Goal: Information Seeking & Learning: Stay updated

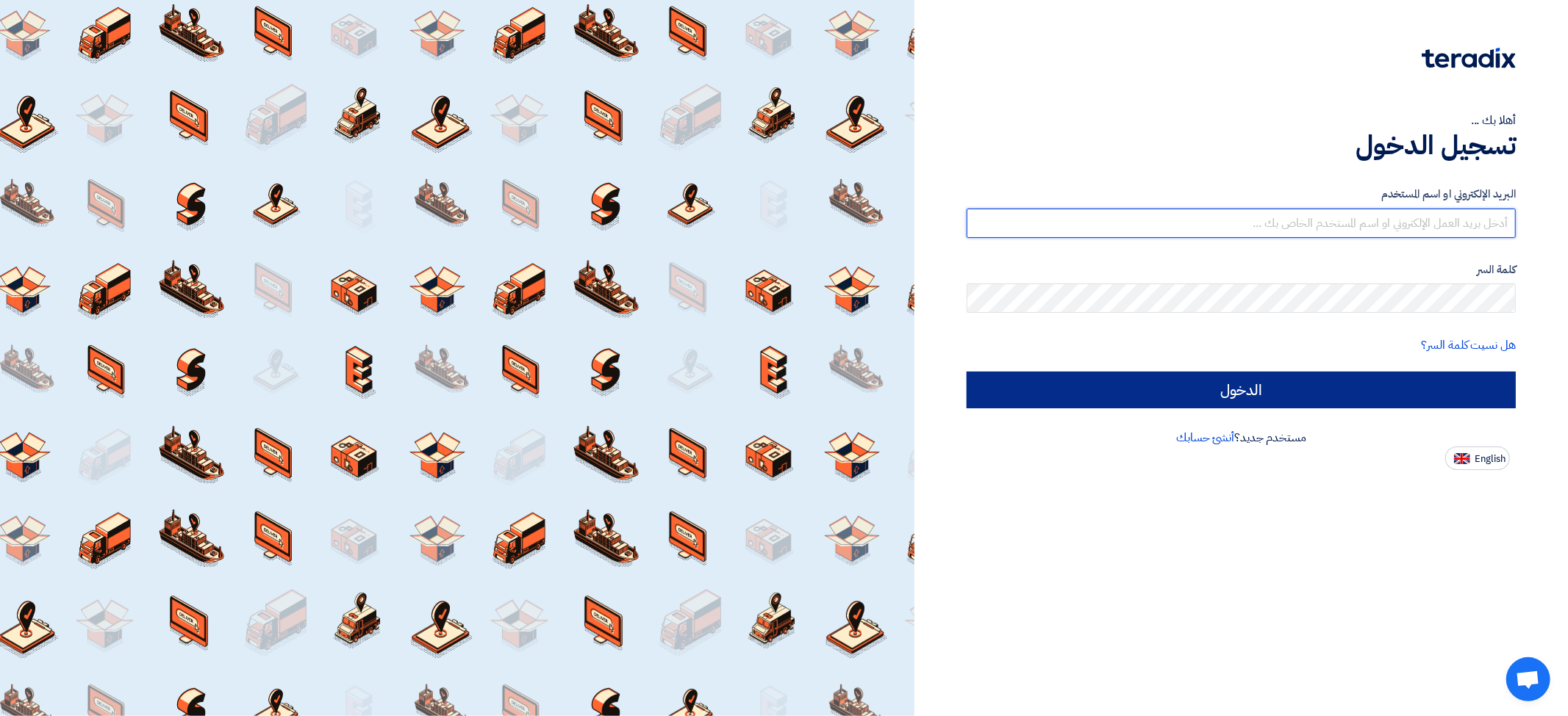
type input "[EMAIL_ADDRESS][DOMAIN_NAME]"
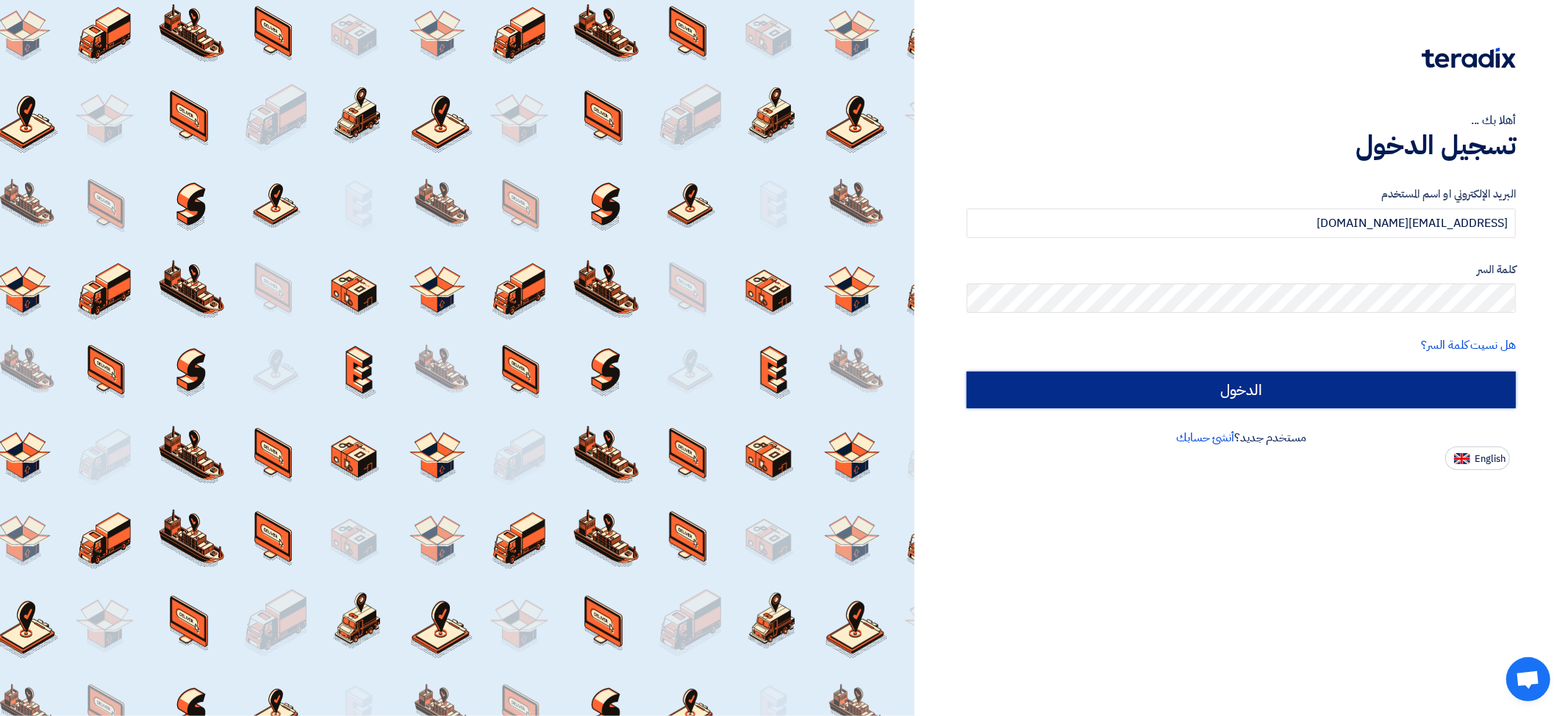
click at [1286, 398] on input "الدخول" at bounding box center [1241, 390] width 549 height 37
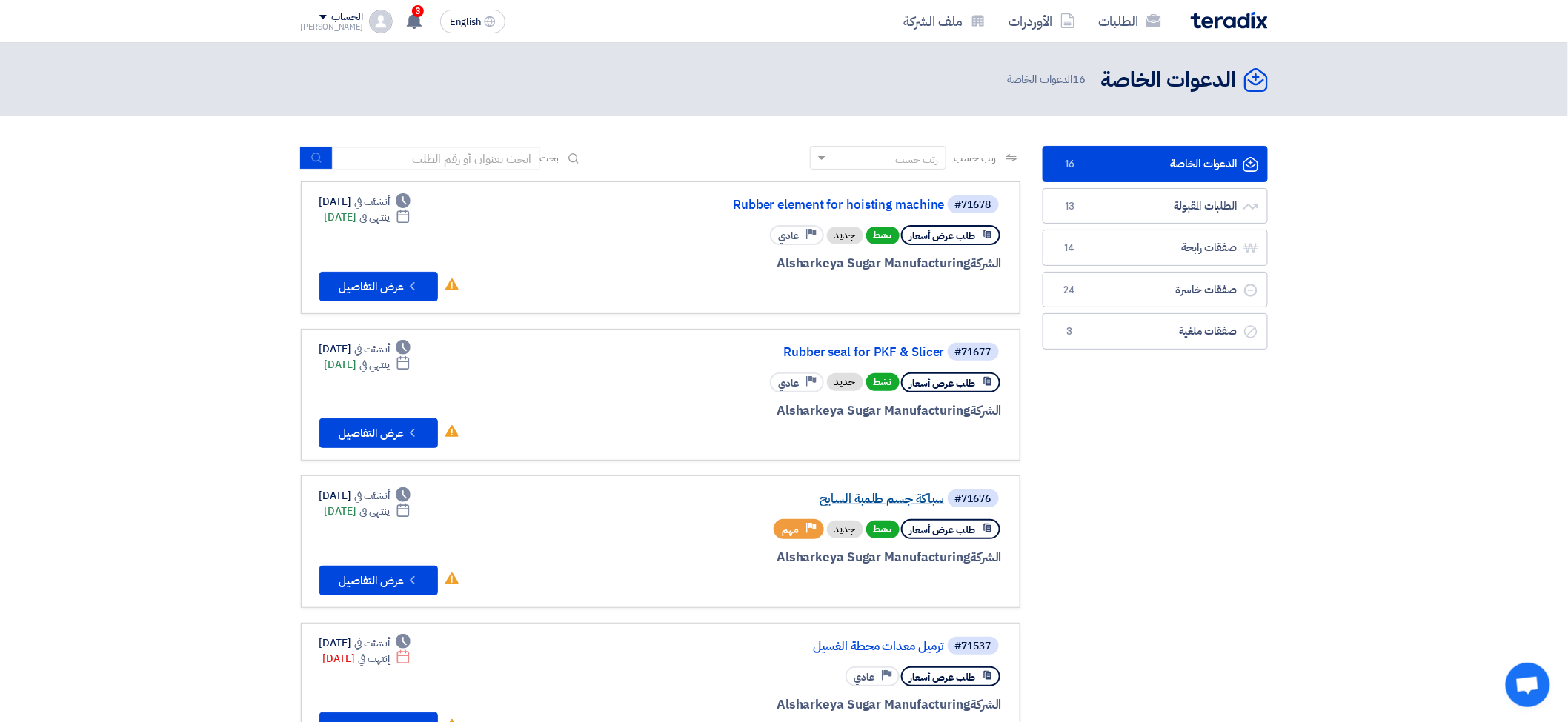
click at [894, 493] on link "سباكة جسم طلمبة السايح" at bounding box center [797, 500] width 297 height 14
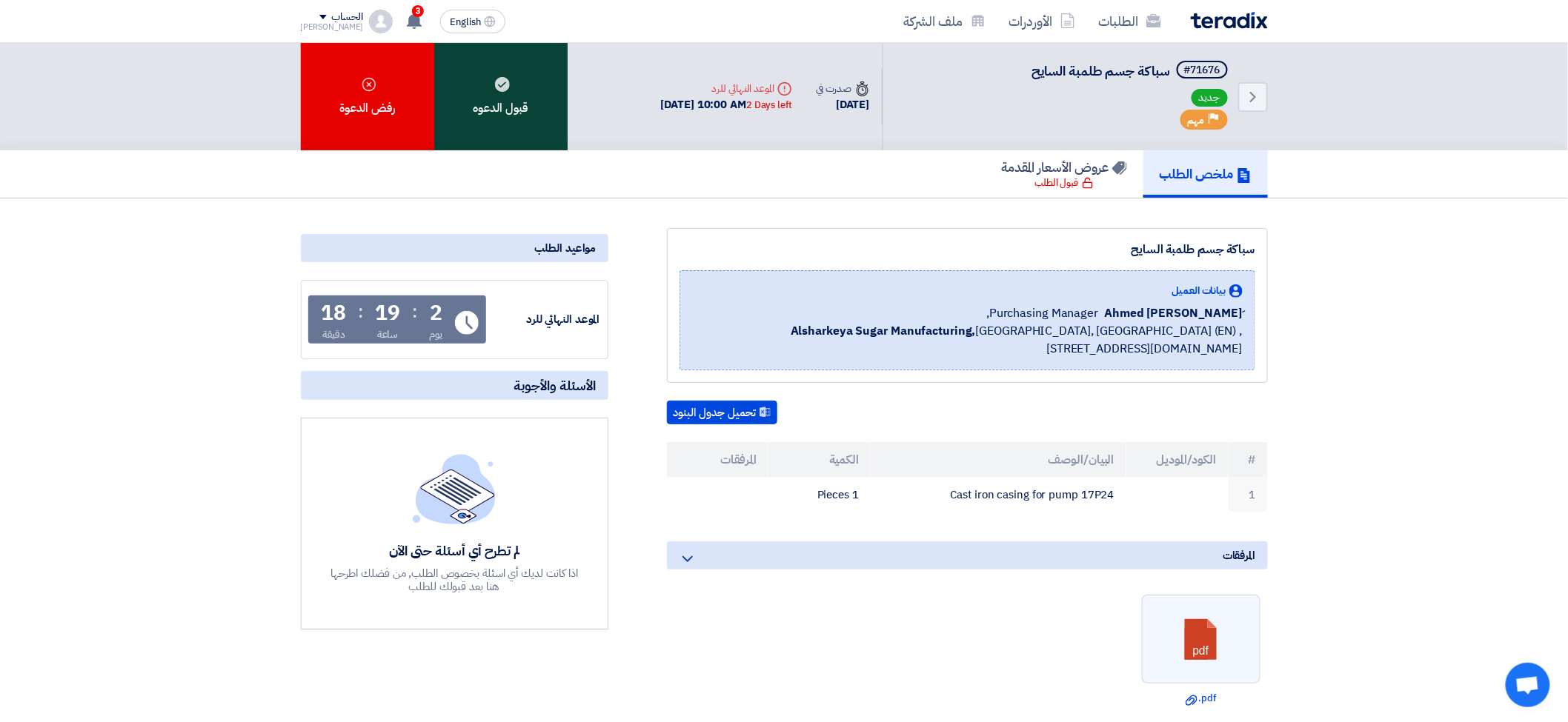
click at [505, 84] on use at bounding box center [502, 84] width 14 height 14
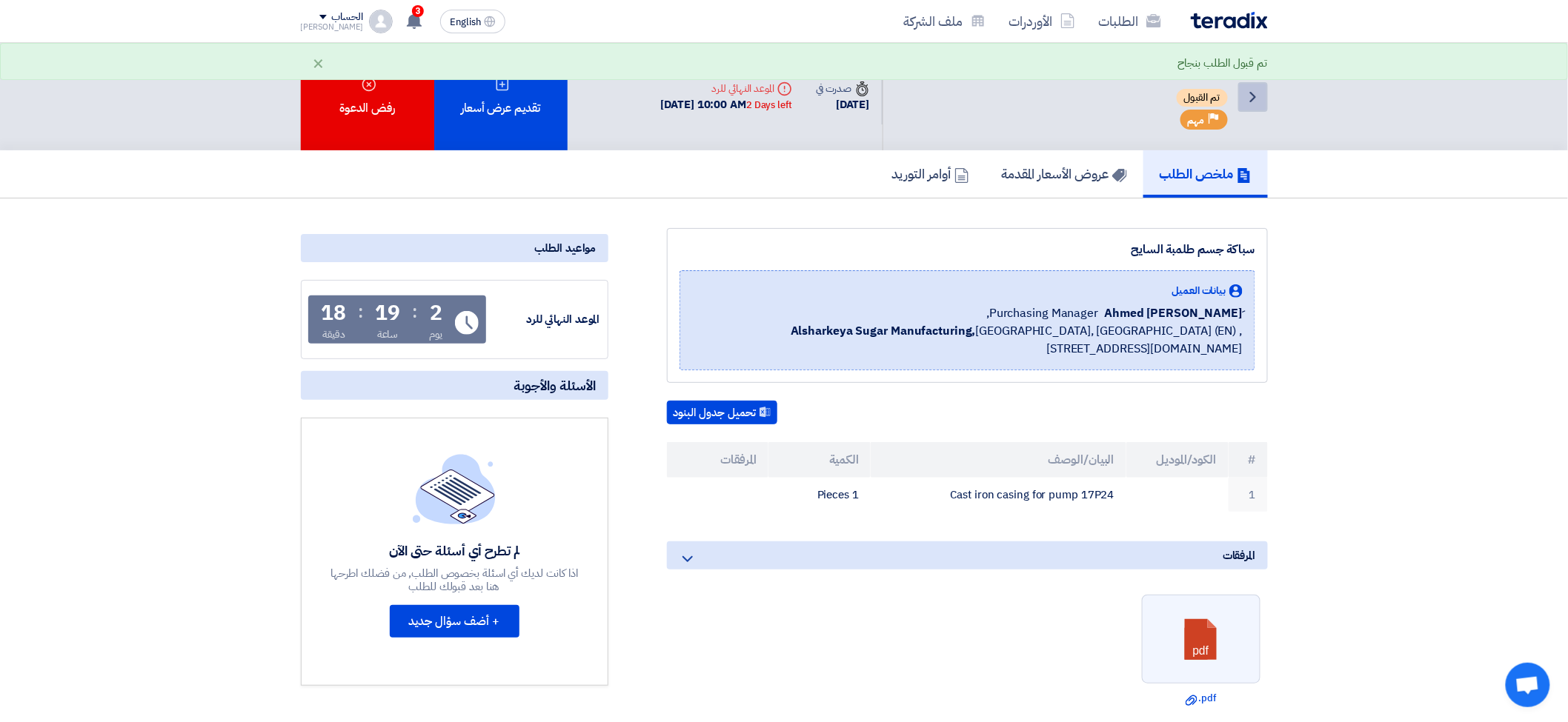
click at [1251, 91] on icon "Back" at bounding box center [1253, 97] width 18 height 17
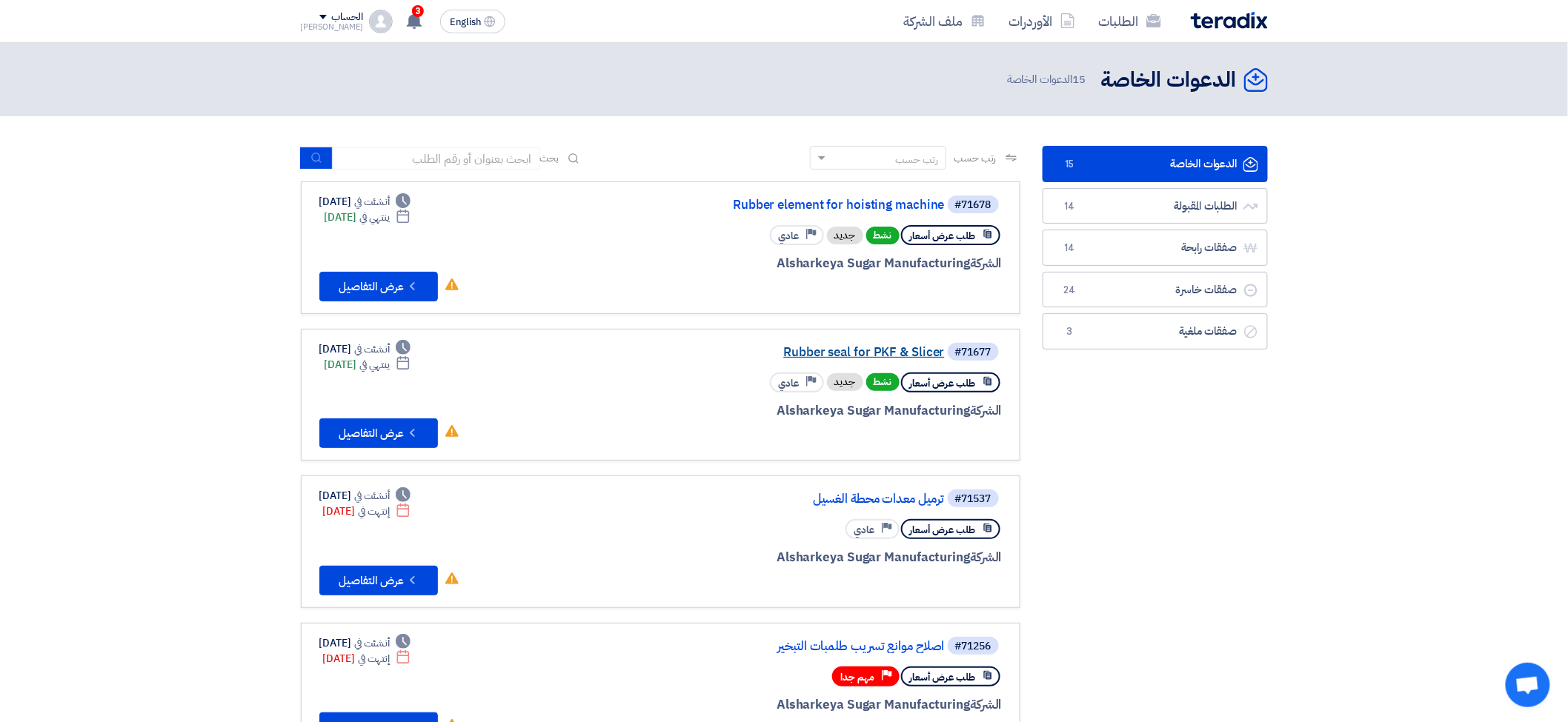
click at [863, 348] on link "Rubber seal for PKF & Slicer" at bounding box center [797, 353] width 297 height 14
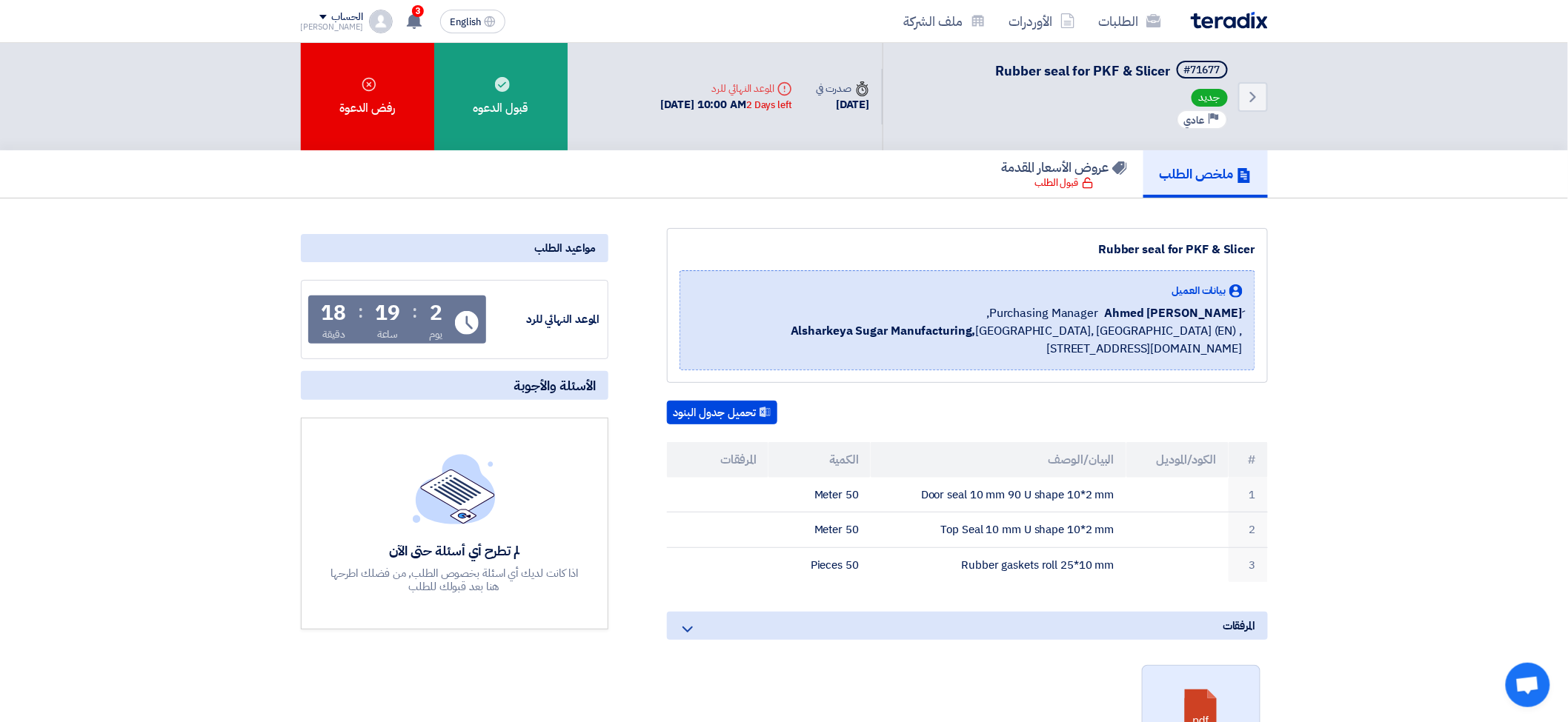
click at [1197, 687] on link at bounding box center [1203, 710] width 119 height 89
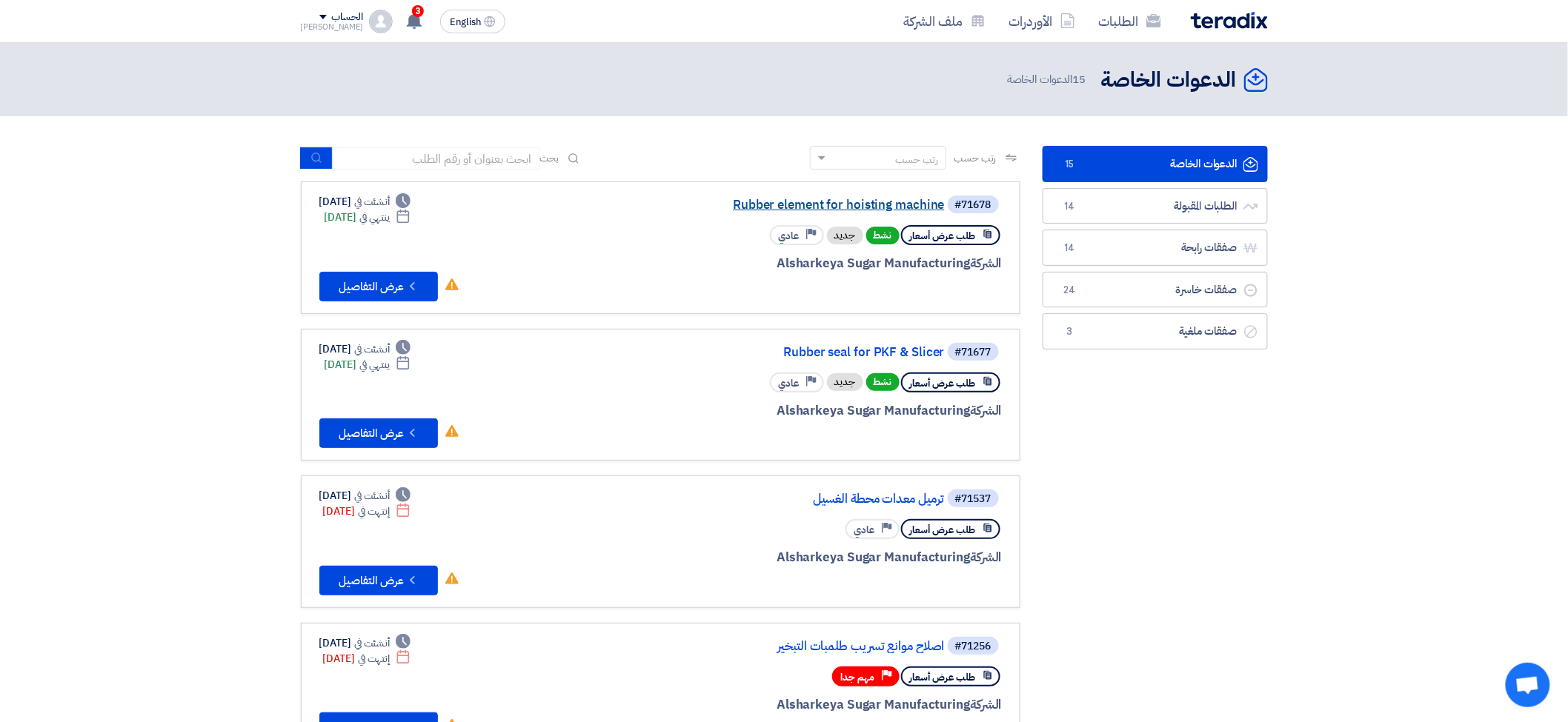
click at [791, 210] on link "Rubber element for hoisting machine" at bounding box center [797, 205] width 297 height 14
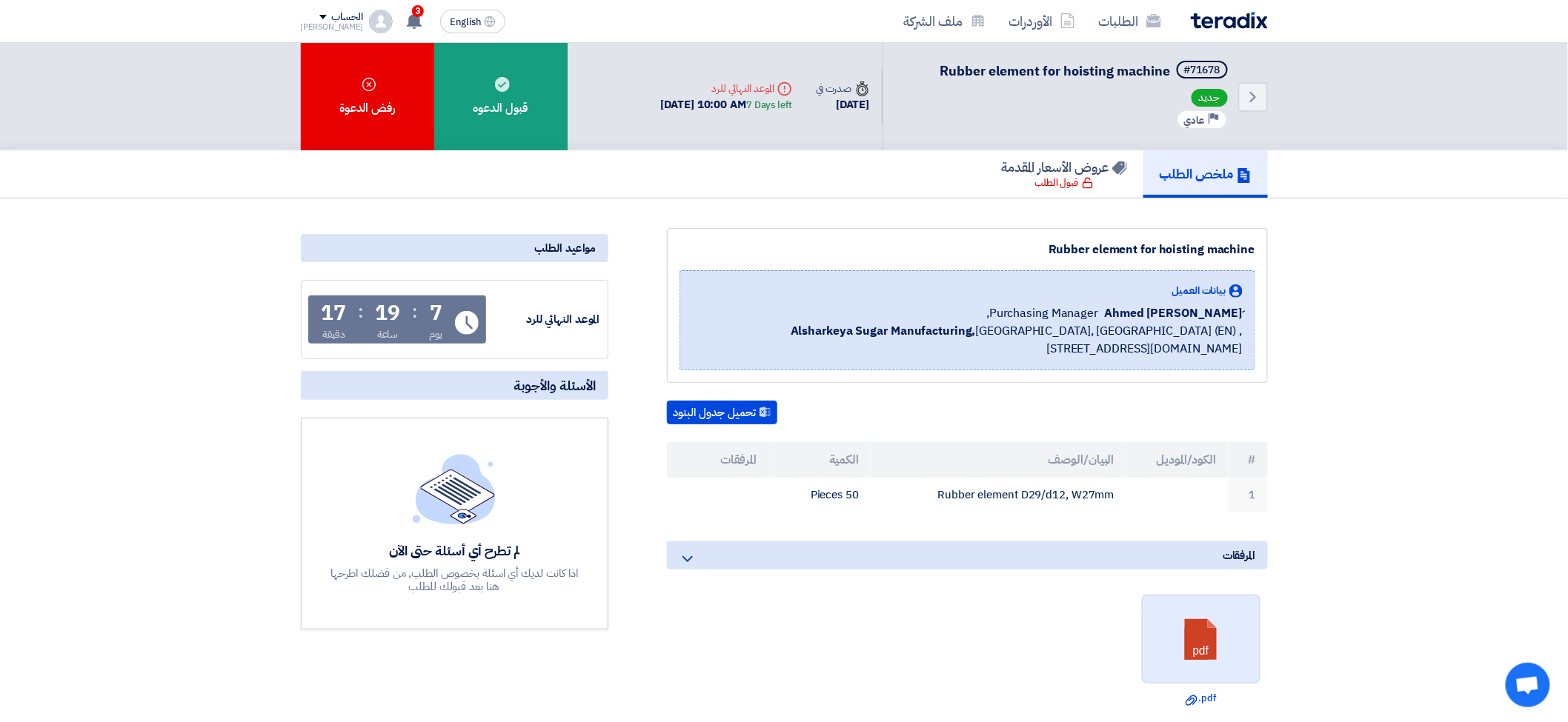
click at [1190, 650] on link at bounding box center [1203, 640] width 119 height 89
click at [1187, 628] on link at bounding box center [1203, 640] width 119 height 89
click at [1264, 97] on link "Back" at bounding box center [1253, 97] width 30 height 30
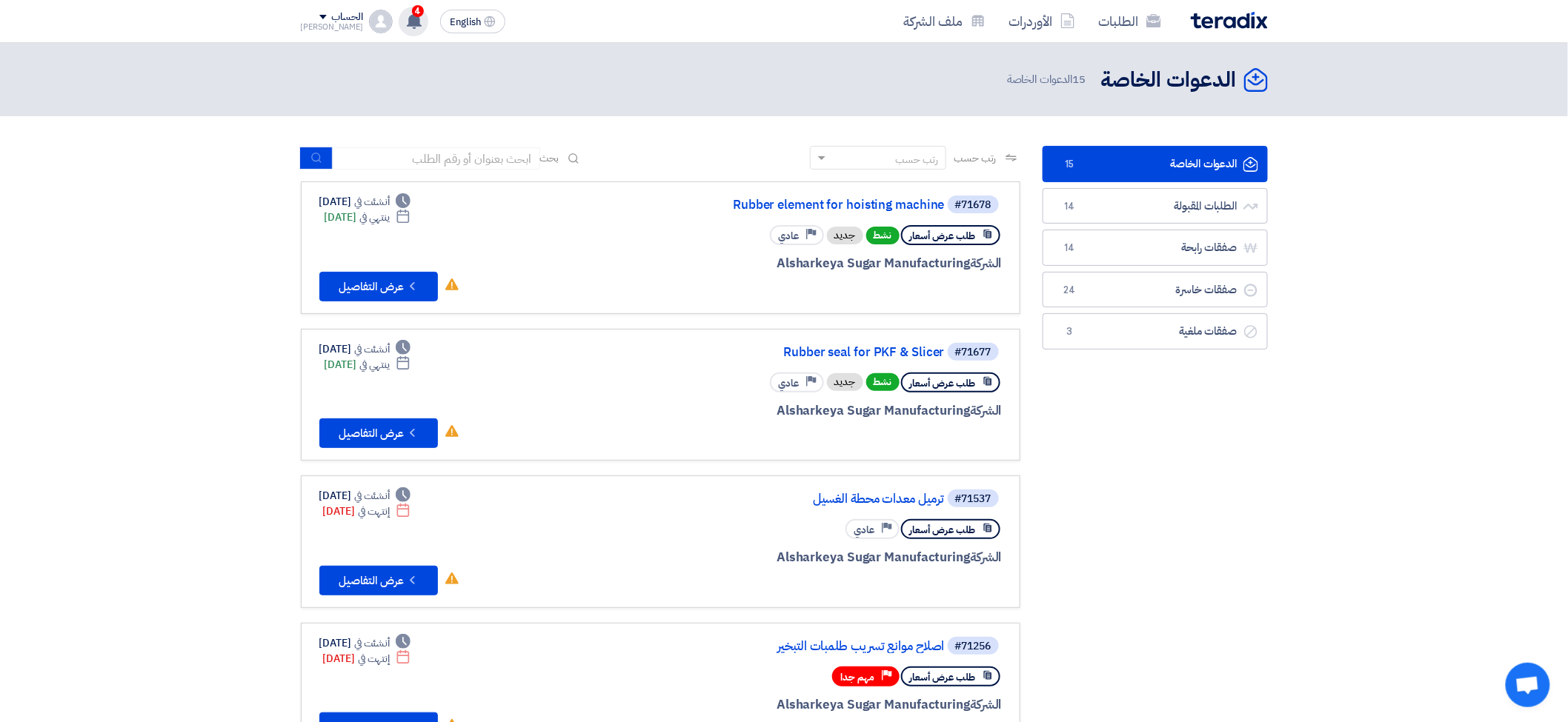
click at [422, 25] on use at bounding box center [414, 21] width 14 height 16
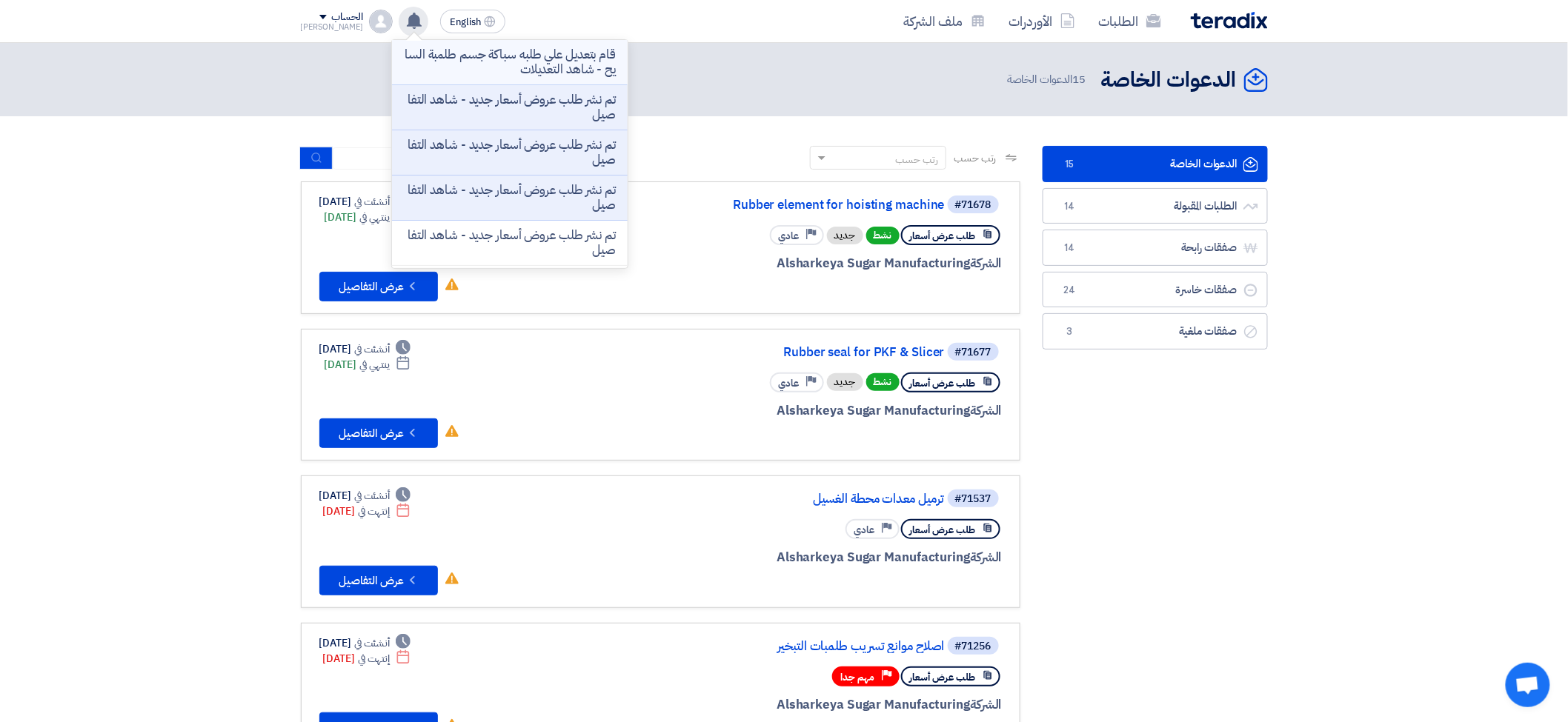
click at [467, 54] on p "قام بتعديل علي طلبه سباكة جسم طلمبة السايح - شاهد التعديلات" at bounding box center [510, 62] width 212 height 30
